Goal: Information Seeking & Learning: Learn about a topic

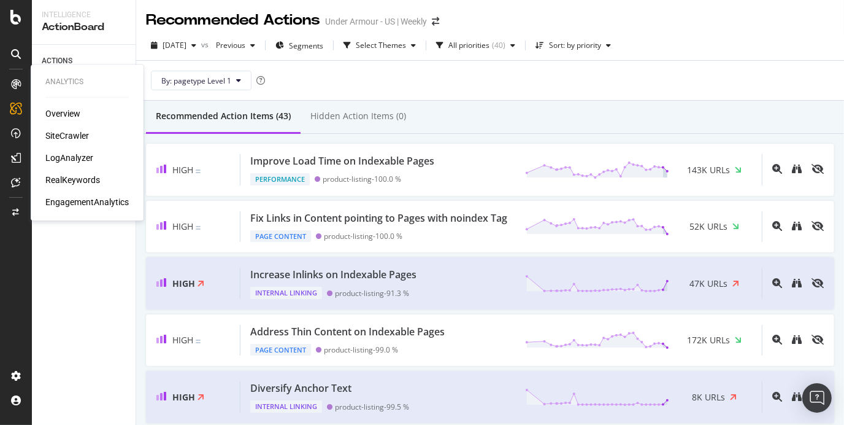
click at [68, 119] on div "Overview" at bounding box center [62, 113] width 35 height 12
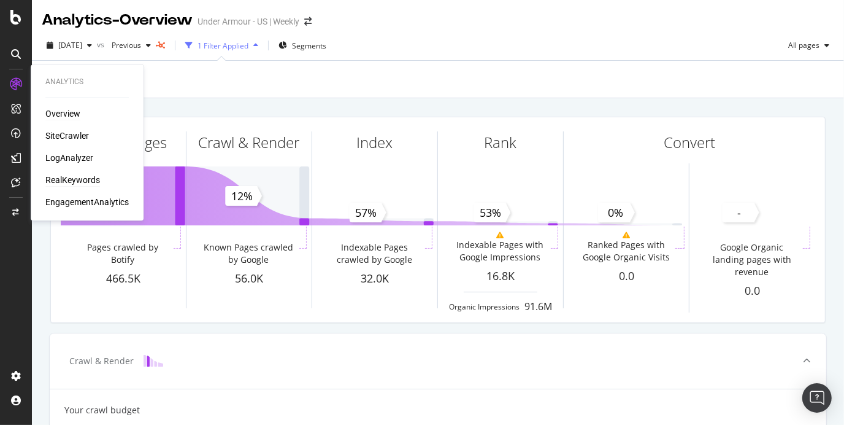
click at [87, 180] on div "RealKeywords" at bounding box center [72, 180] width 55 height 12
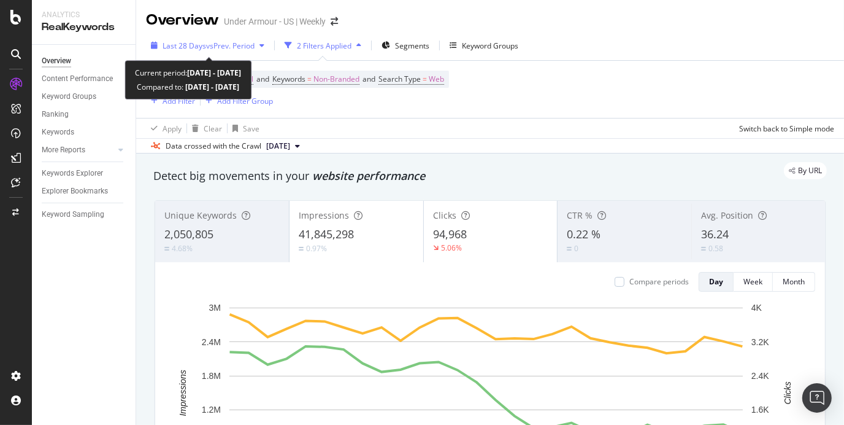
click at [223, 47] on span "vs Prev. Period" at bounding box center [230, 45] width 48 height 10
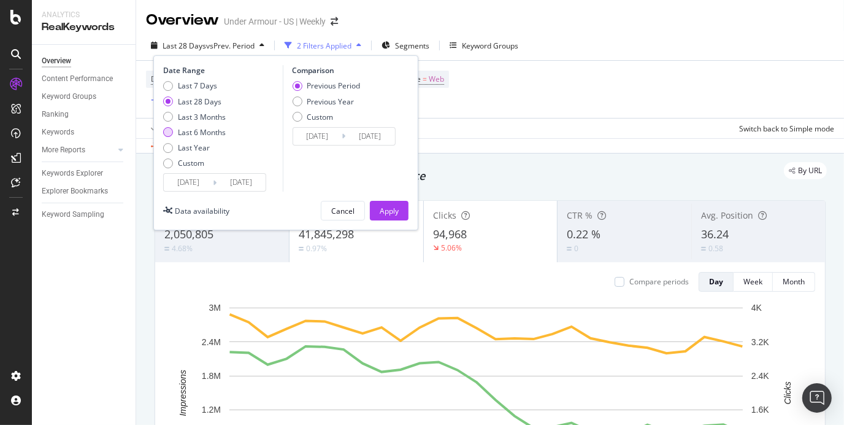
click at [204, 134] on div "Last 6 Months" at bounding box center [202, 132] width 48 height 10
type input "[DATE]"
click at [400, 220] on button "Apply" at bounding box center [389, 211] width 39 height 20
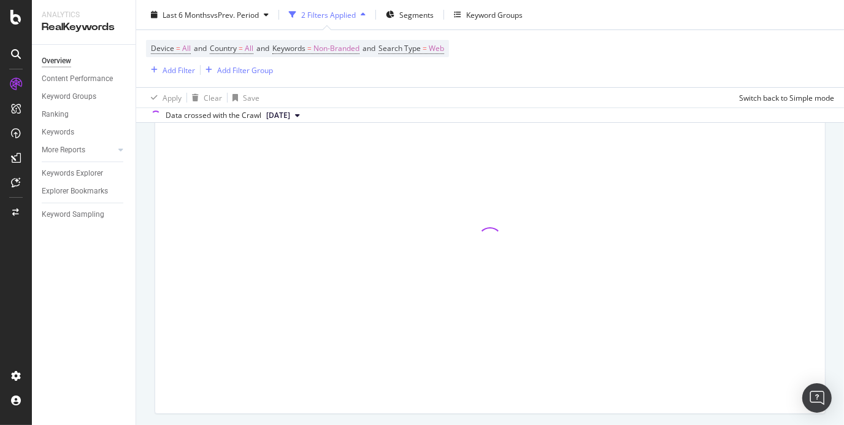
scroll to position [136, 0]
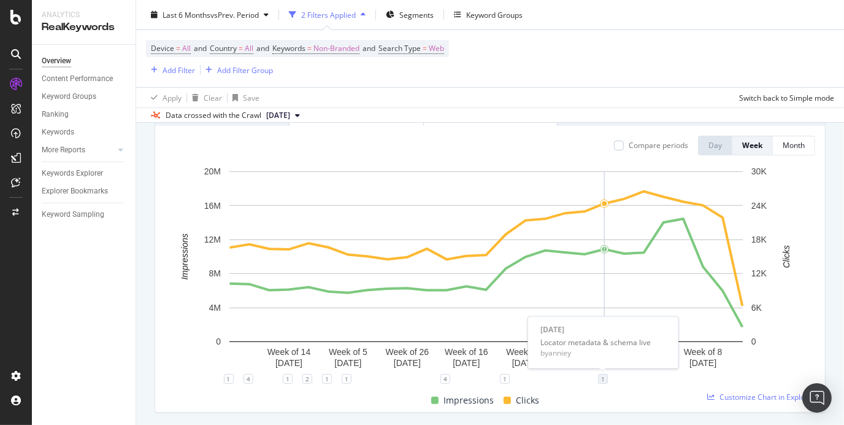
click at [603, 380] on div "1" at bounding box center [603, 379] width 10 height 10
click at [592, 409] on div "Impressions Clicks" at bounding box center [485, 400] width 650 height 24
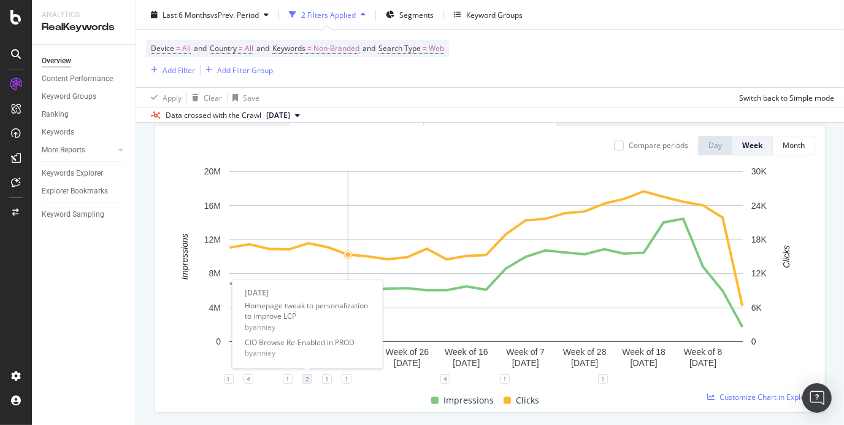
click at [306, 379] on div "2" at bounding box center [307, 379] width 10 height 10
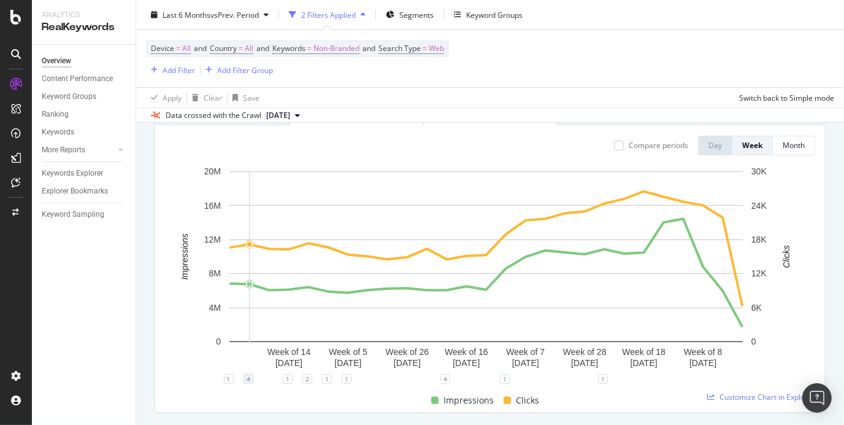
click at [250, 378] on div "4" at bounding box center [249, 379] width 10 height 10
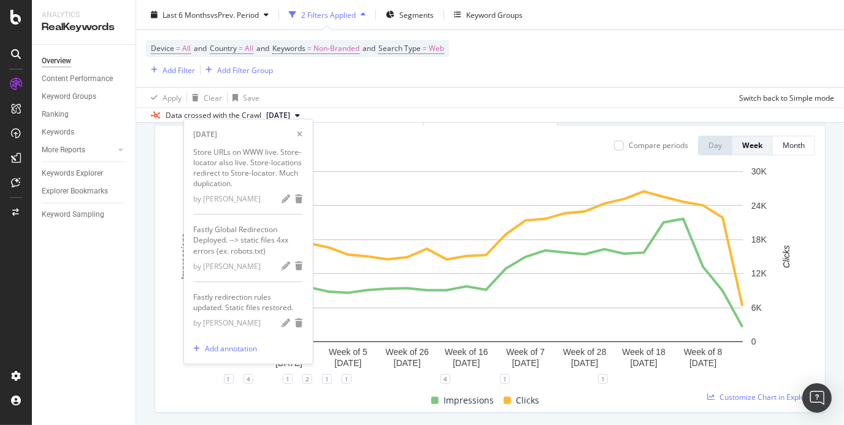
scroll to position [152, 0]
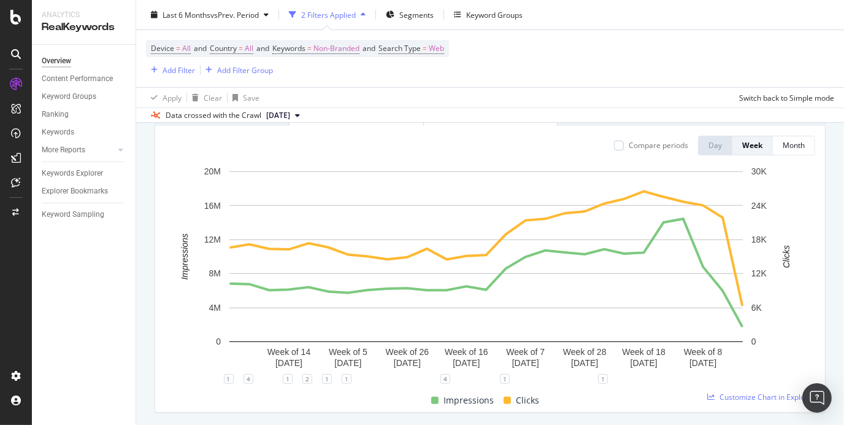
click at [228, 384] on div "1 4 1 2 1 1 4 1 1" at bounding box center [490, 384] width 650 height 10
